Goal: Find specific page/section: Find specific page/section

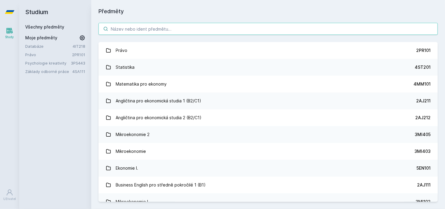
click at [198, 30] on input "search" at bounding box center [269, 29] width 340 height 12
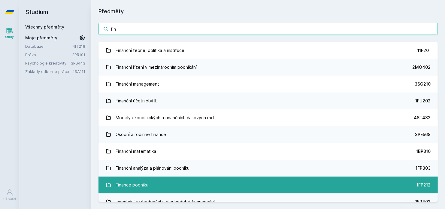
type input "fin"
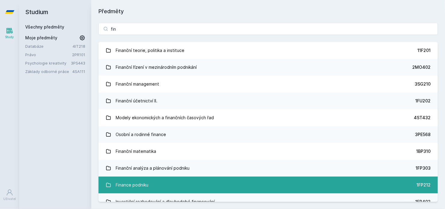
click at [154, 184] on link "Finance podniku 1FP212" at bounding box center [269, 185] width 340 height 17
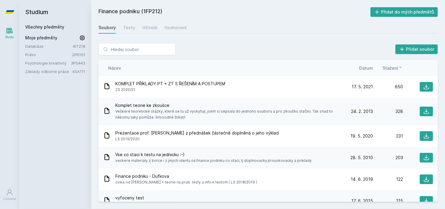
click at [369, 66] on span "Datum" at bounding box center [366, 68] width 14 height 6
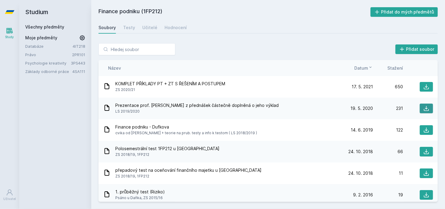
click at [425, 108] on icon at bounding box center [427, 108] width 6 height 6
click at [426, 87] on icon at bounding box center [427, 87] width 6 height 6
